Goal: Task Accomplishment & Management: Manage account settings

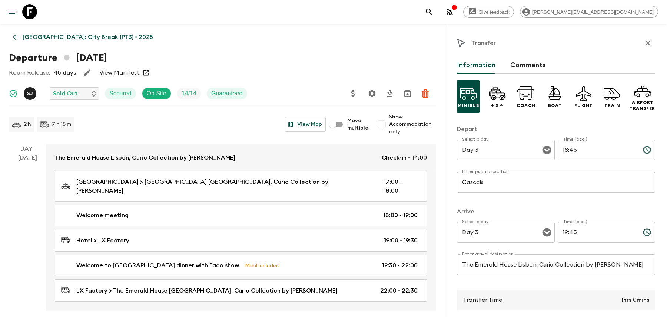
drag, startPoint x: 0, startPoint y: 0, endPoint x: 499, endPoint y: 13, distance: 499.0
click at [434, 13] on icon "search adventures" at bounding box center [429, 11] width 9 height 9
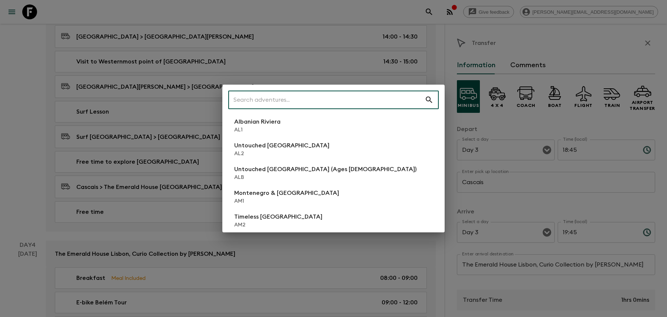
scroll to position [659, 0]
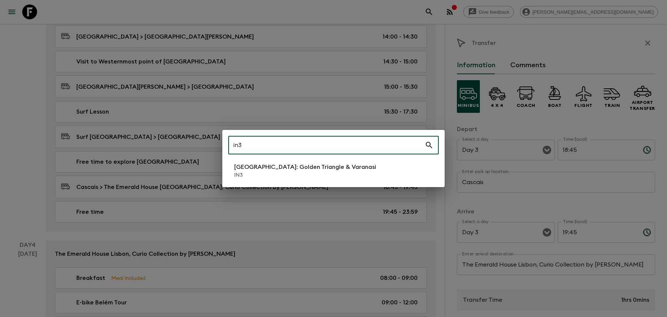
type input "in3"
click at [346, 156] on div "in3 ​ [GEOGRAPHIC_DATA]: [GEOGRAPHIC_DATA] & [GEOGRAPHIC_DATA] IN3" at bounding box center [333, 158] width 222 height 57
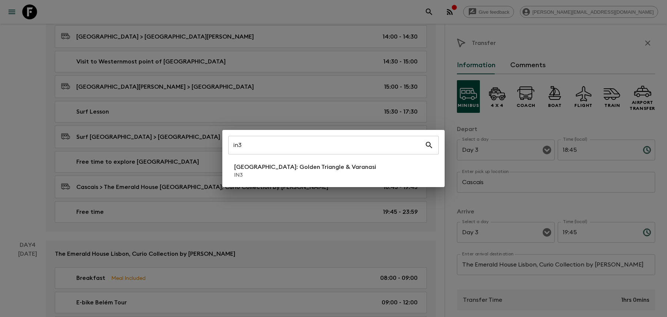
click at [346, 168] on li "[GEOGRAPHIC_DATA]: Golden Triangle & [GEOGRAPHIC_DATA] IN3" at bounding box center [333, 170] width 211 height 21
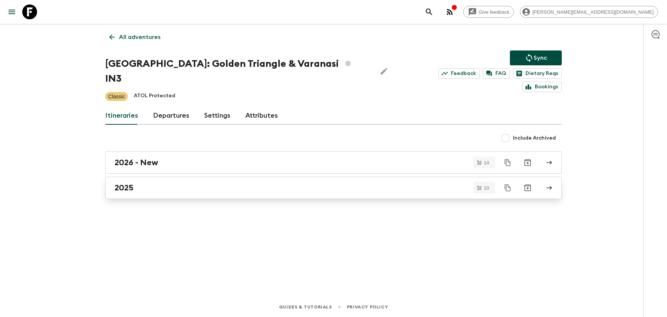
click at [304, 183] on div "2025" at bounding box center [327, 188] width 424 height 10
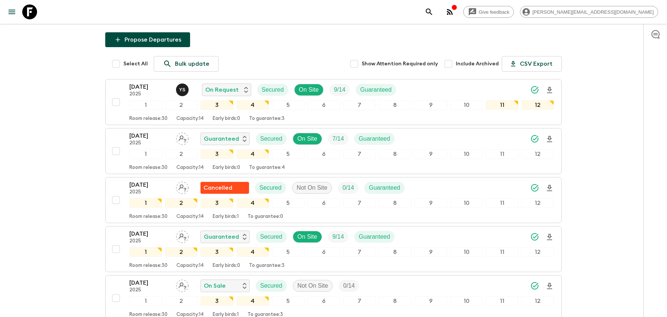
scroll to position [80, 0]
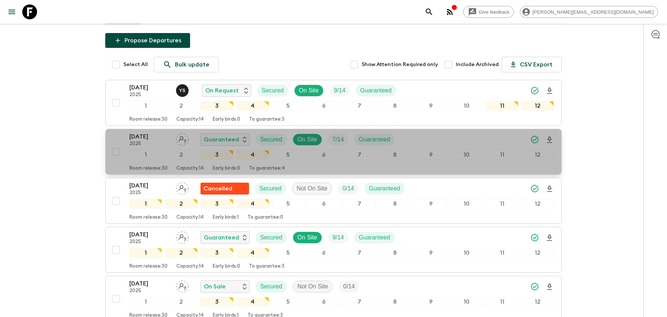
click at [434, 132] on div "[DATE] 2025 Guaranteed Secured On Site 7 / 14 Guaranteed" at bounding box center [341, 139] width 425 height 15
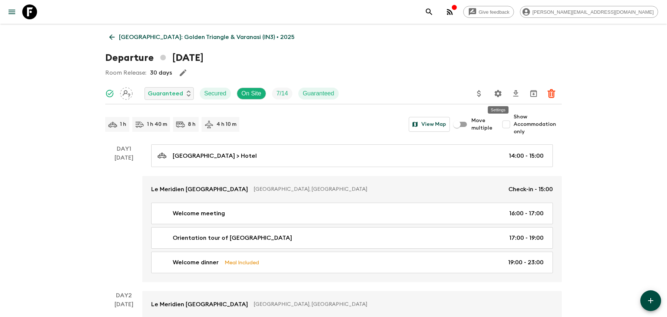
click at [501, 94] on icon "Settings" at bounding box center [498, 93] width 7 height 7
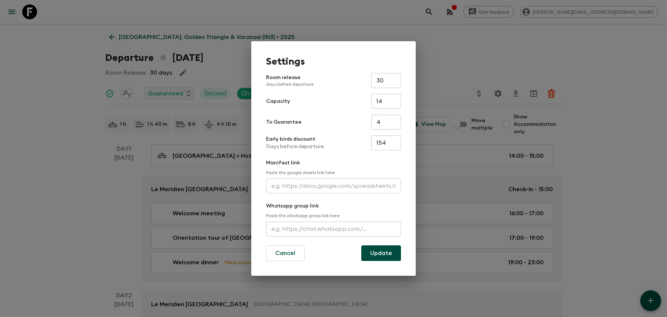
click at [294, 225] on input "text" at bounding box center [333, 228] width 135 height 15
paste input "[URL][DOMAIN_NAME]"
type input "[URL][DOMAIN_NAME]"
click at [383, 253] on button "Update" at bounding box center [381, 253] width 40 height 16
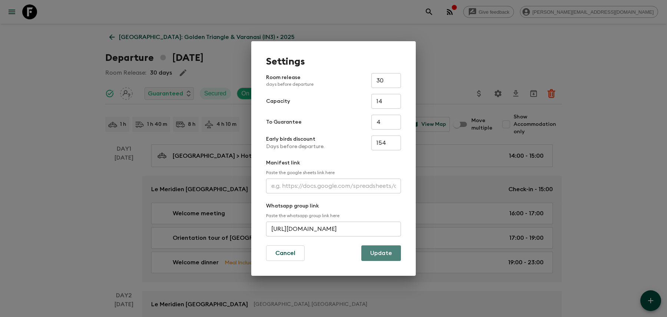
scroll to position [0, 0]
